Goal: Information Seeking & Learning: Check status

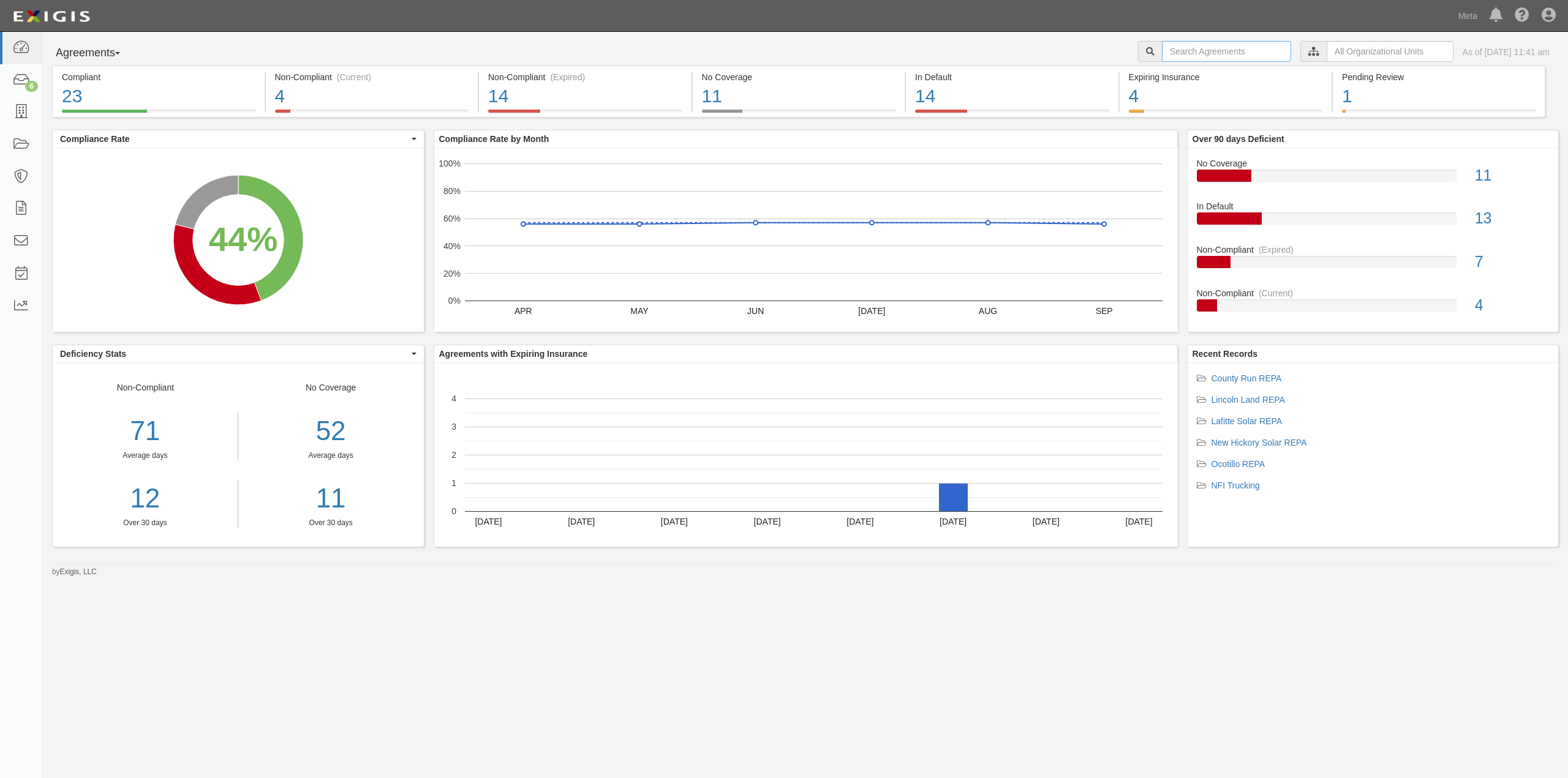
click at [1211, 53] on input "text" at bounding box center [1226, 51] width 129 height 20
type input "prospero"
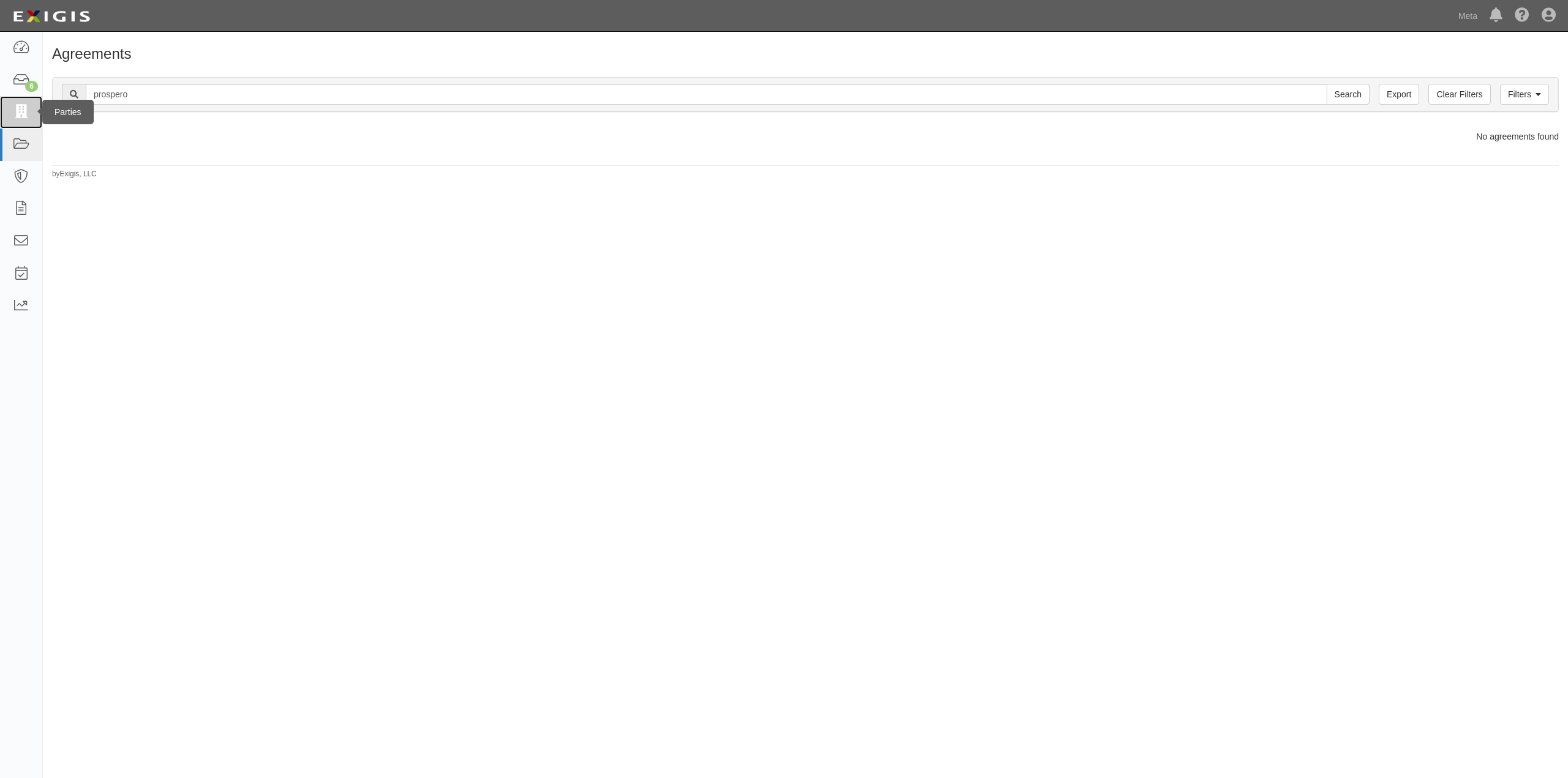
click at [20, 107] on icon at bounding box center [21, 112] width 17 height 14
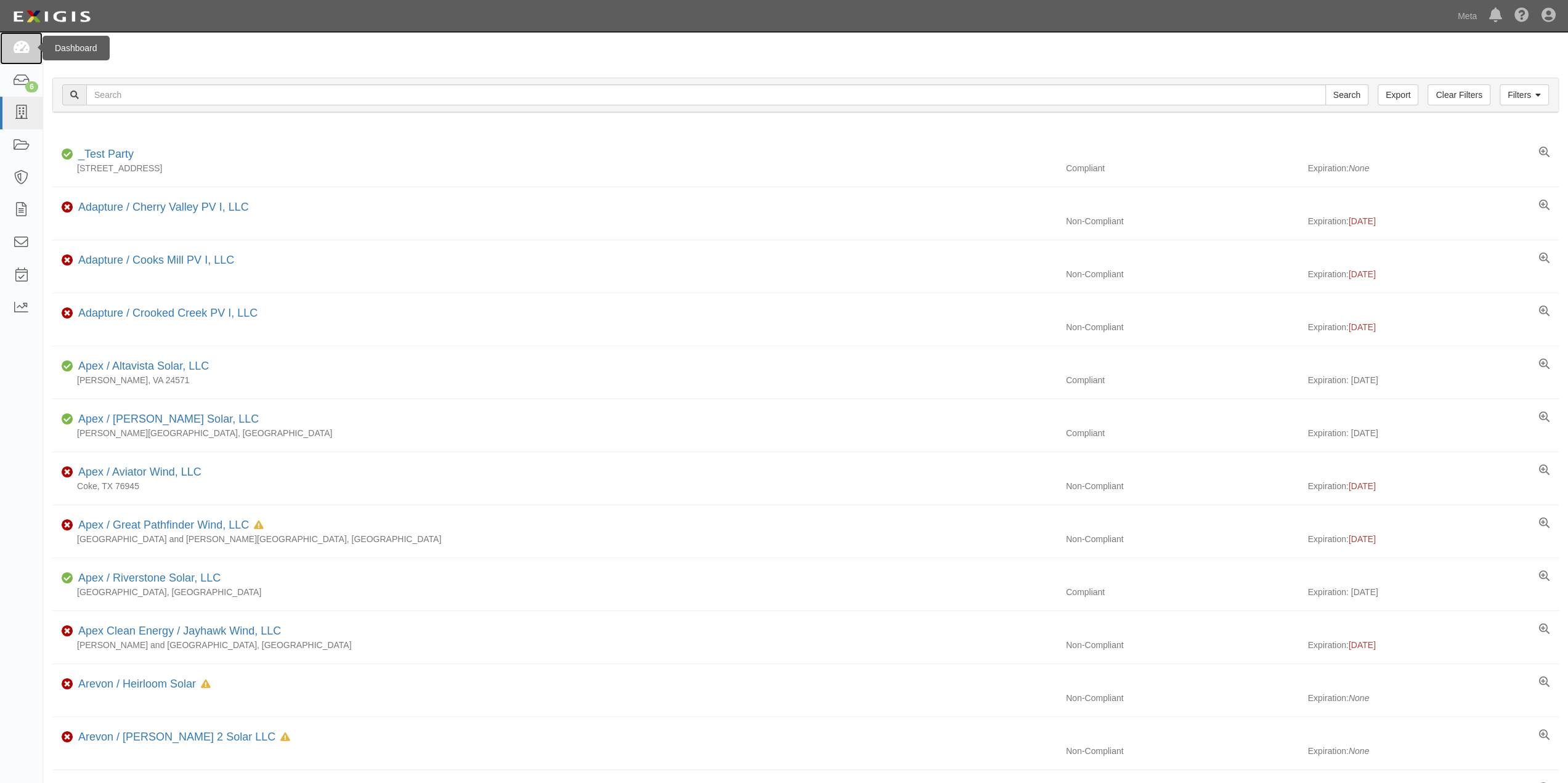
click at [18, 52] on icon at bounding box center [21, 48] width 17 height 14
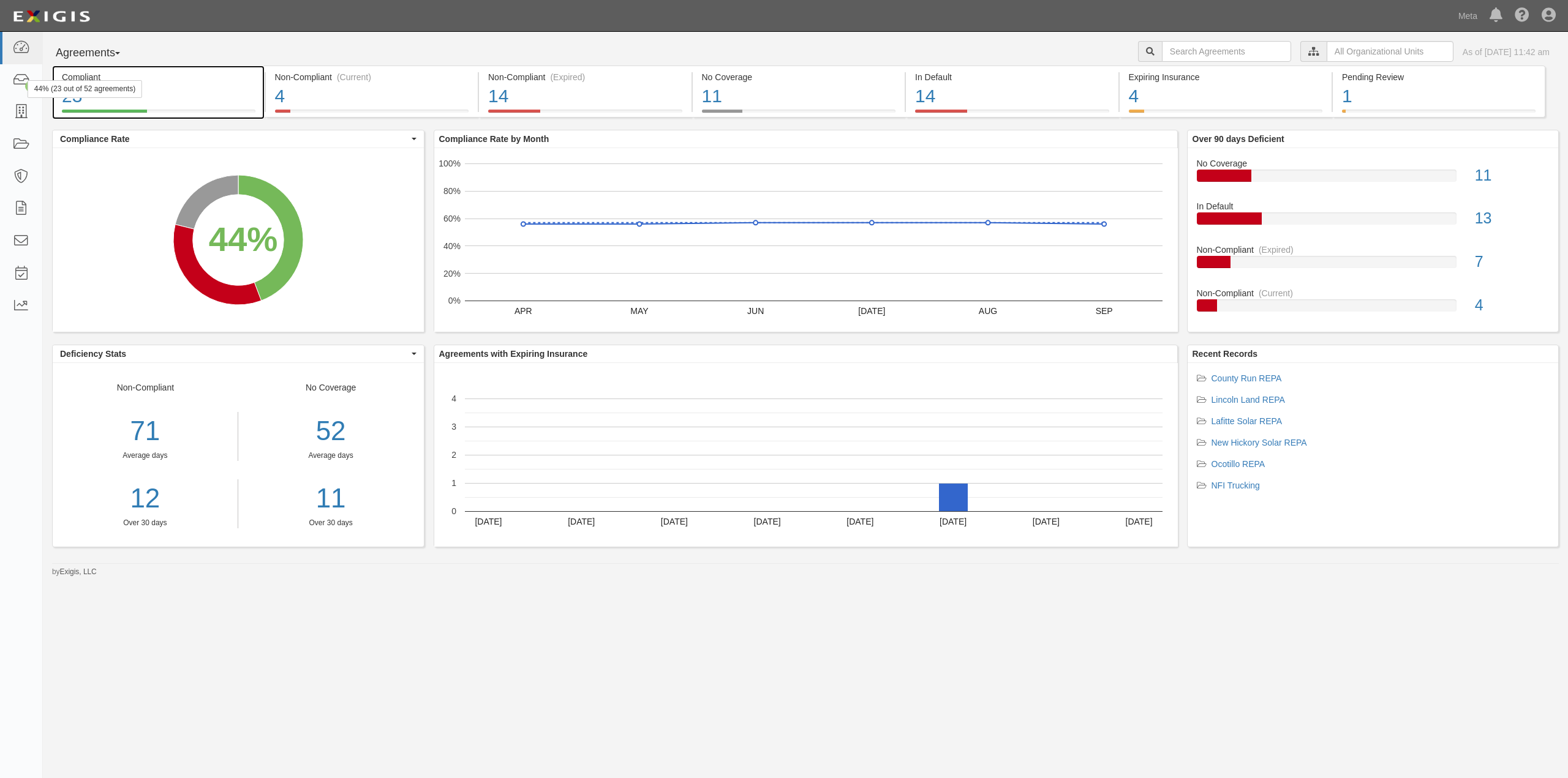
click at [81, 84] on div "44% (23 out of 52 agreements)" at bounding box center [84, 89] width 114 height 18
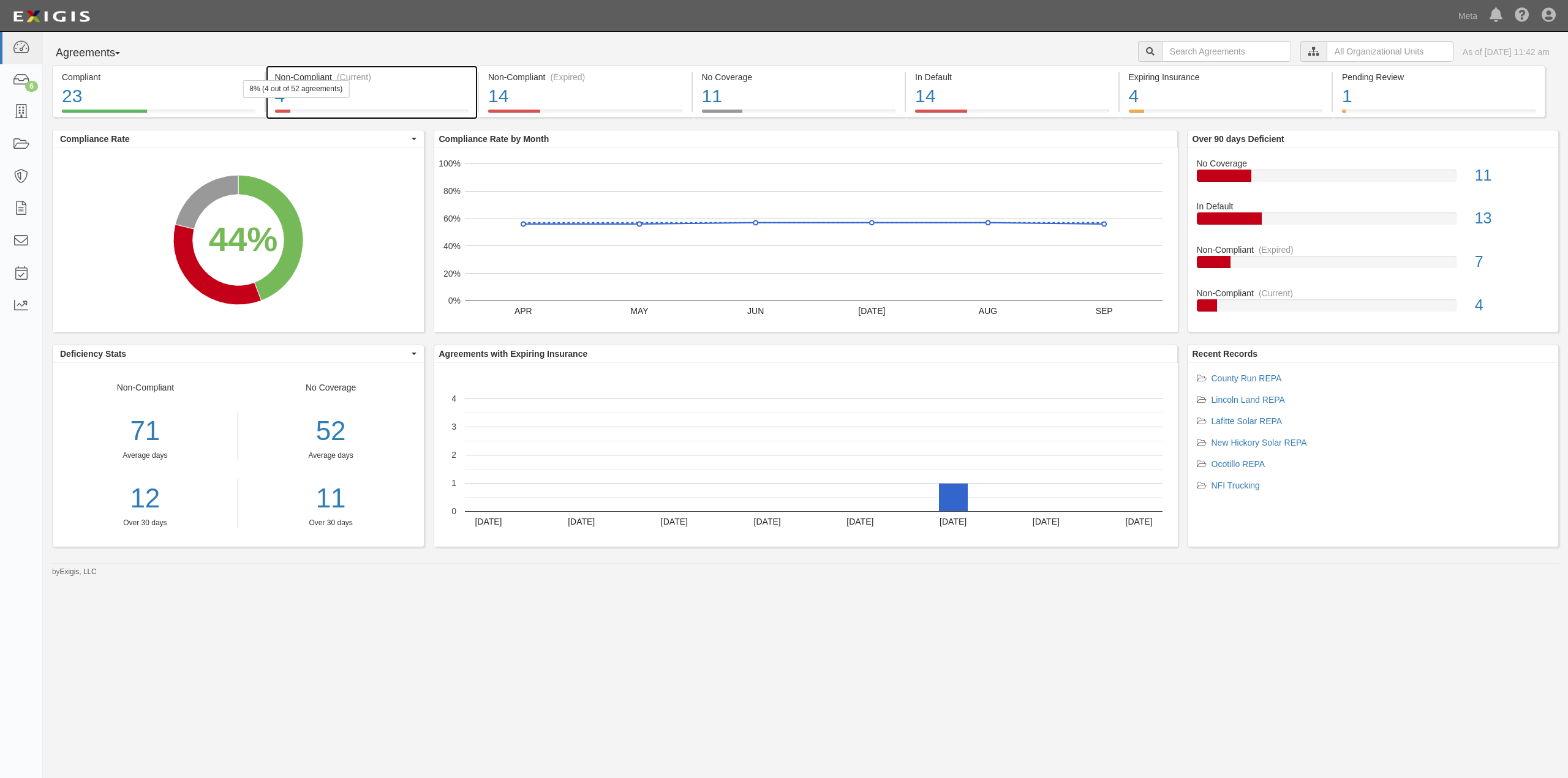
click at [314, 105] on div "4" at bounding box center [372, 96] width 194 height 26
click at [316, 79] on div "Non-Compliant (Current)" at bounding box center [372, 77] width 194 height 13
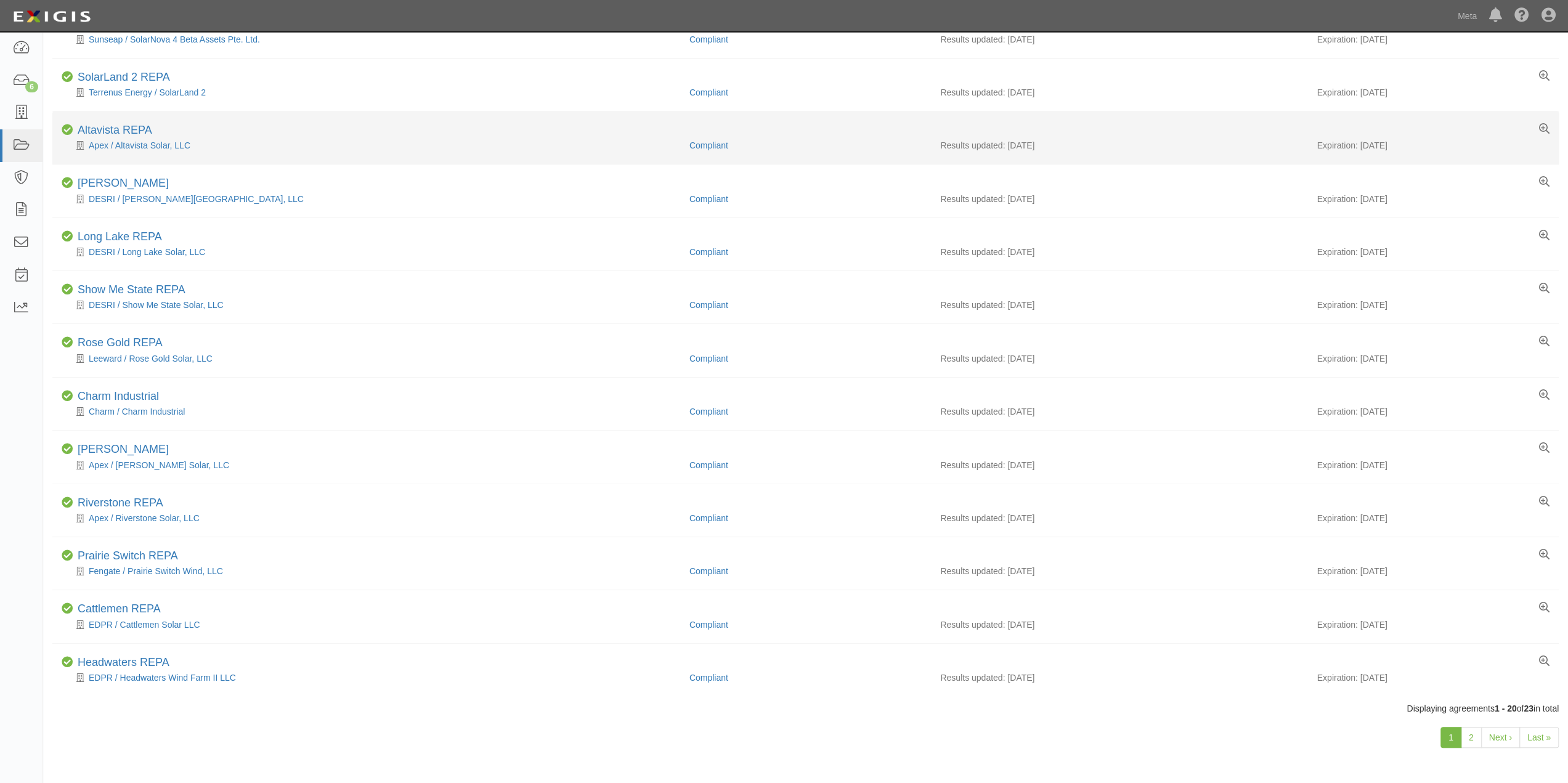
scroll to position [500, 0]
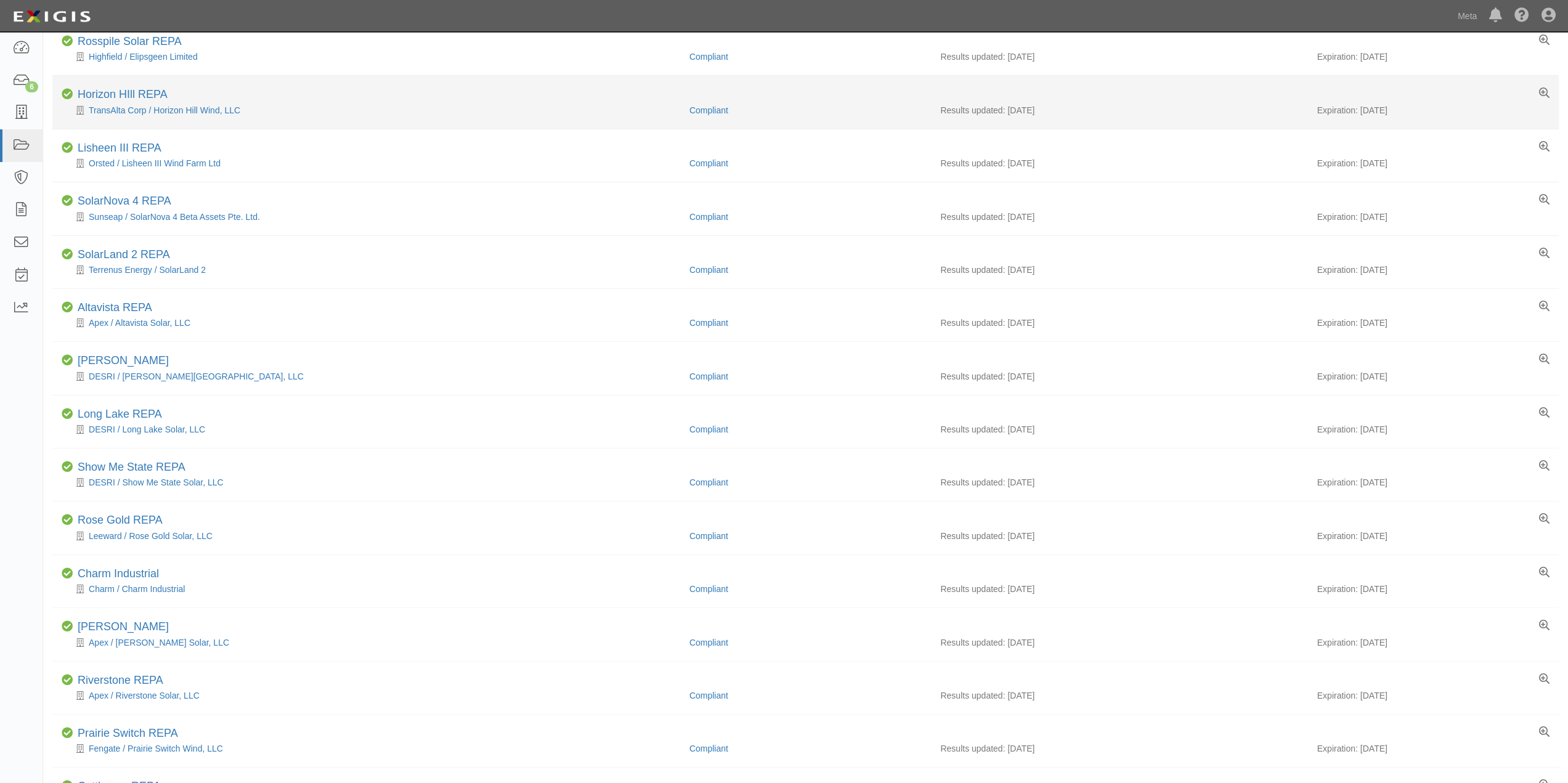
click at [295, 154] on div "Compliant Lisheen III REPA Orsted / Lisheen III Wind Farm Ltd Compliant Results…" at bounding box center [805, 155] width 1488 height 28
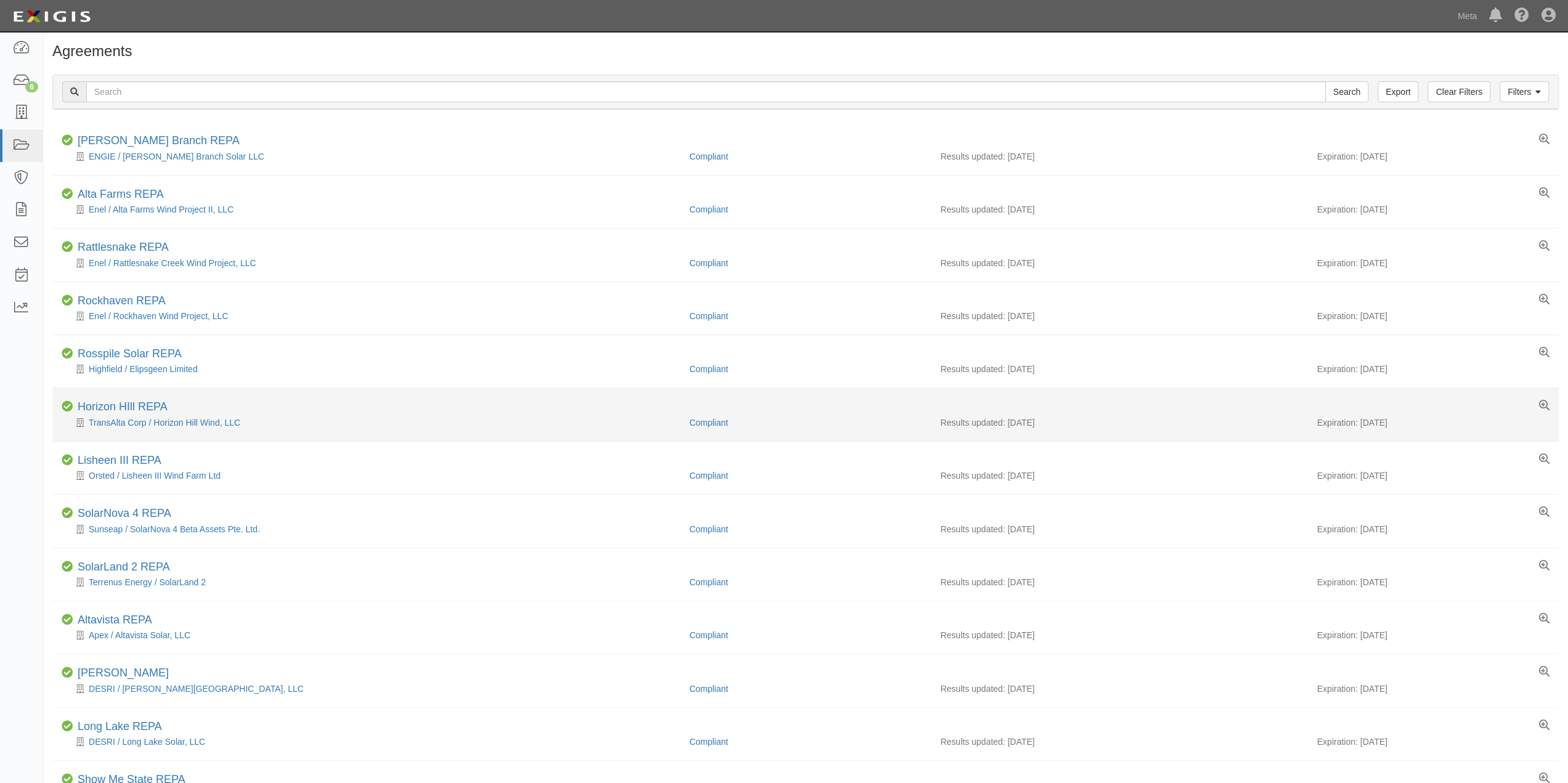
scroll to position [0, 0]
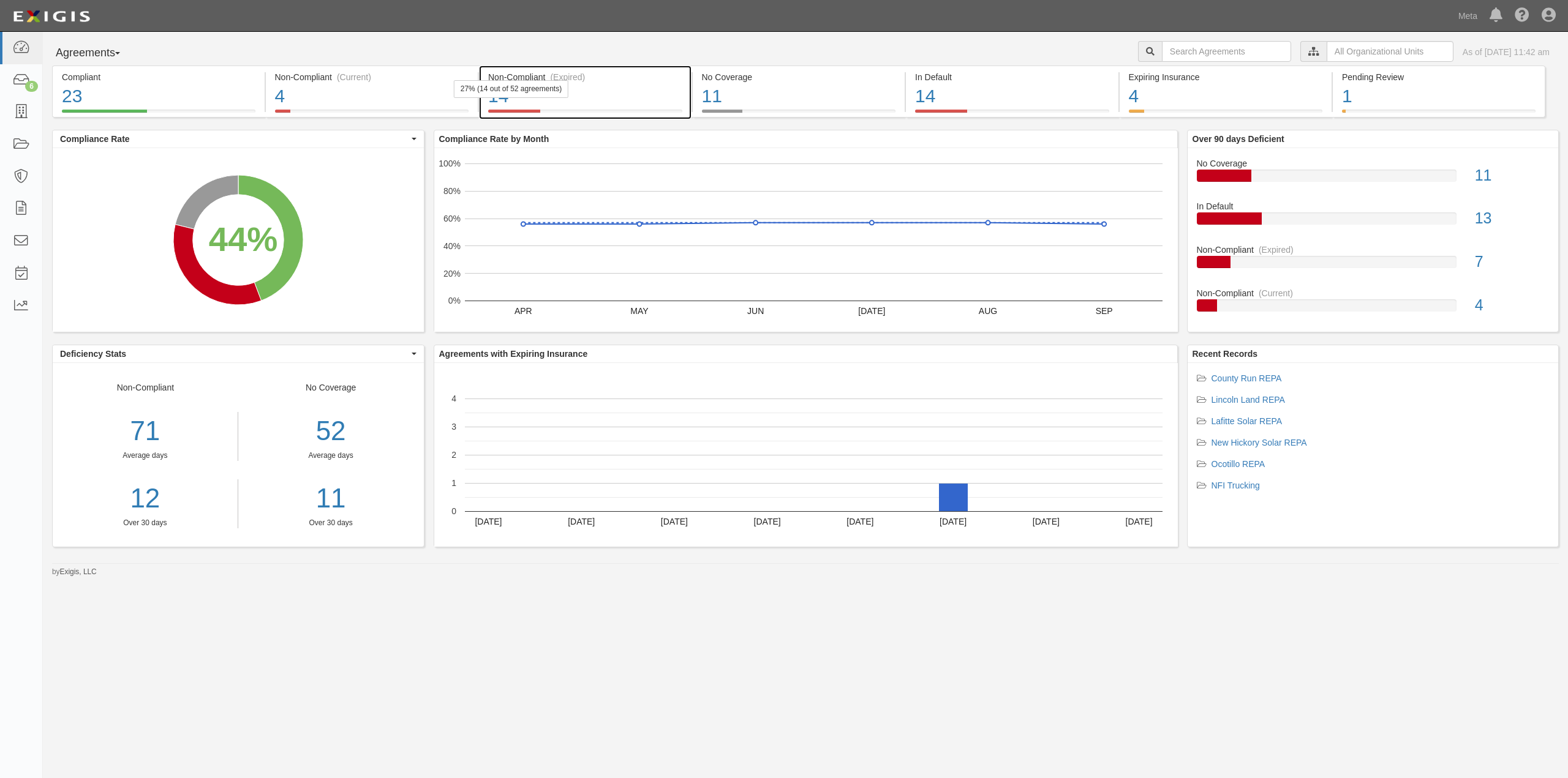
click at [505, 95] on div "27% (14 out of 52 agreements)" at bounding box center [511, 89] width 114 height 18
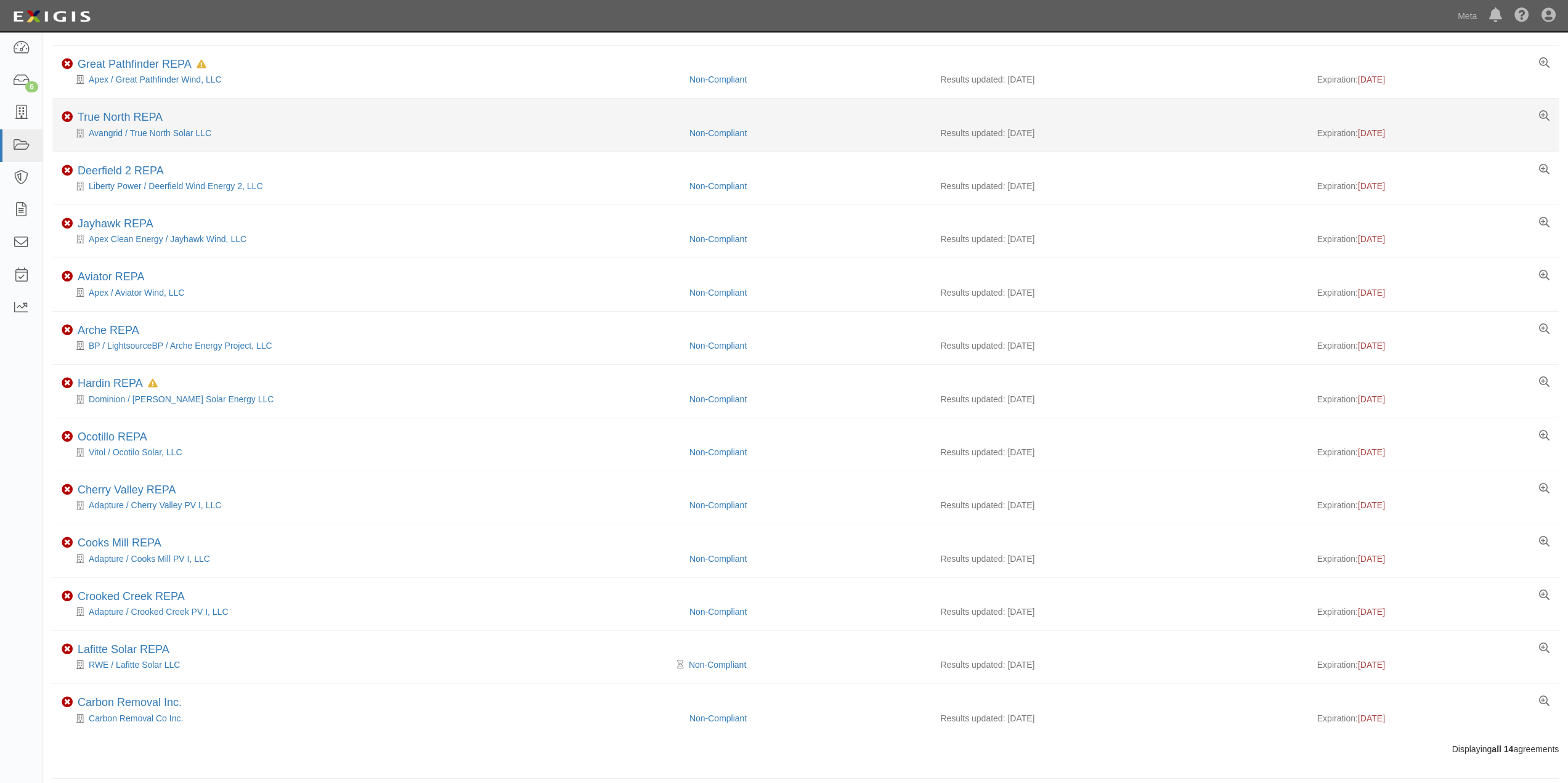
scroll to position [135, 0]
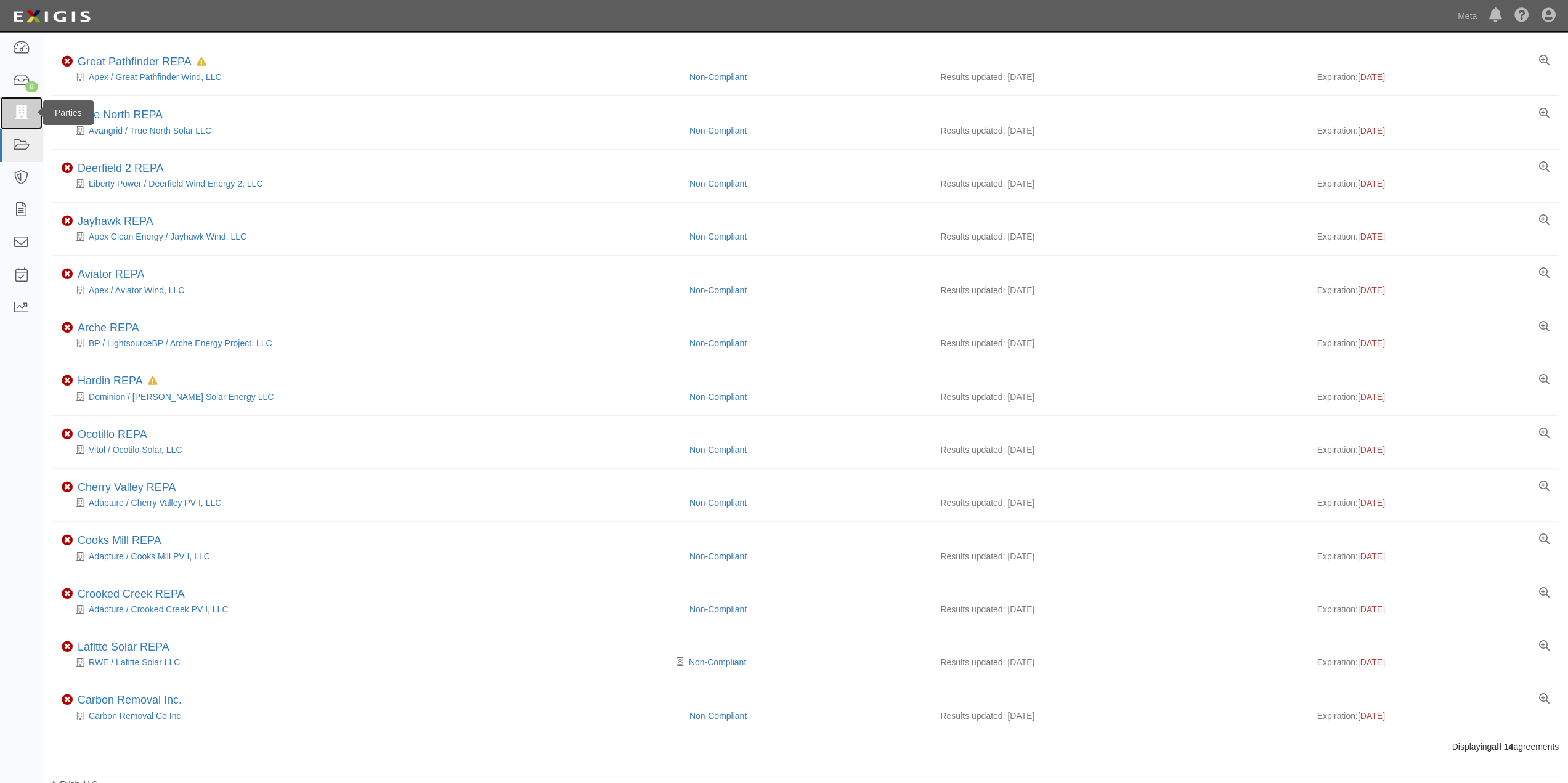
click at [18, 115] on icon at bounding box center [21, 113] width 17 height 14
